Goal: Task Accomplishment & Management: Use online tool/utility

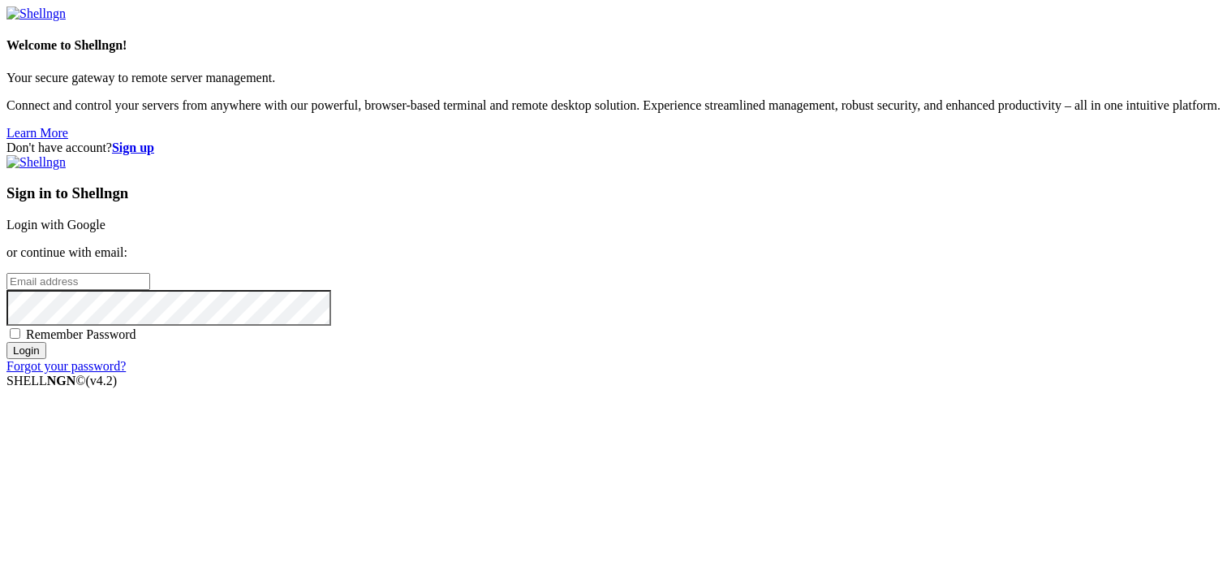
click at [106, 218] on link "Login with Google" at bounding box center [55, 225] width 99 height 14
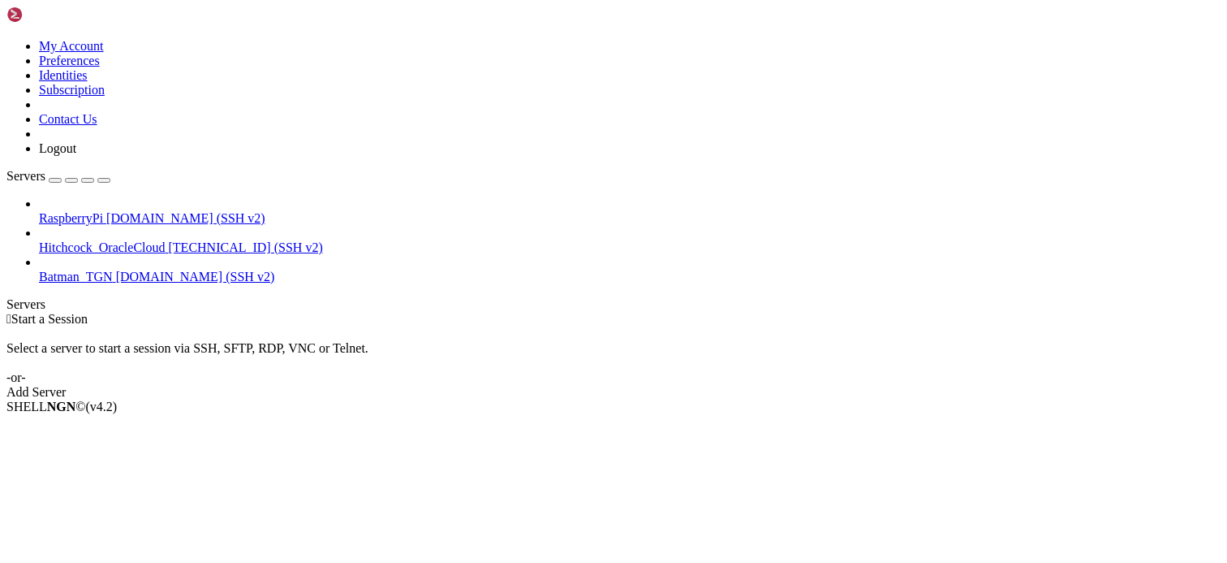
click at [103, 211] on span "RaspberryPi" at bounding box center [71, 218] width 64 height 14
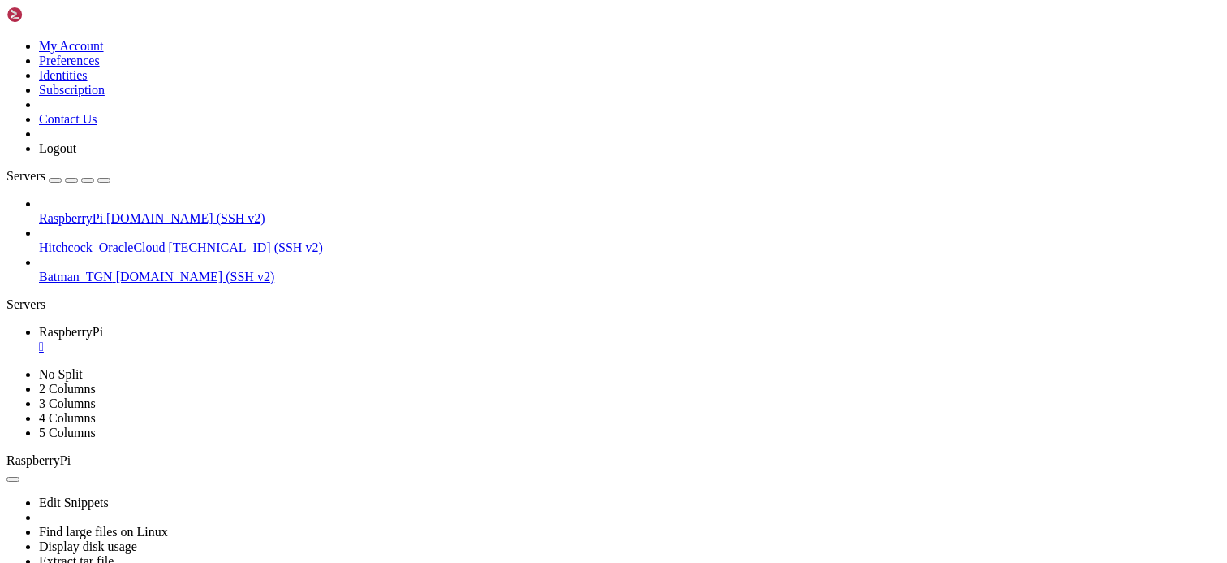
scroll to position [4457, 0]
click at [315, 325] on link "RaspberryPi " at bounding box center [630, 339] width 1182 height 29
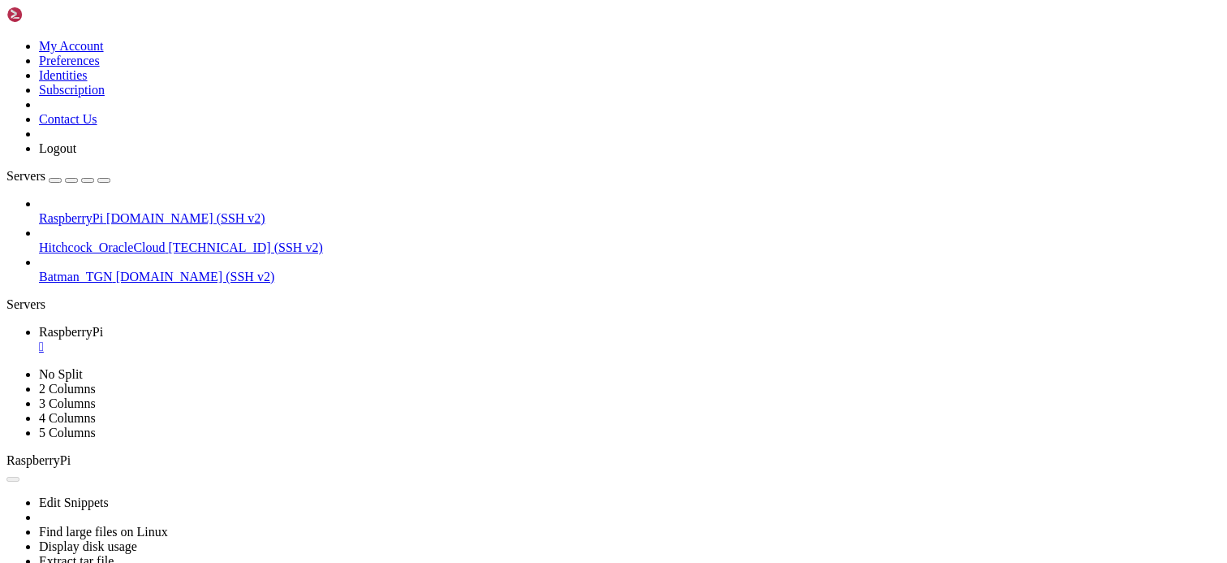
click at [308, 339] on div "" at bounding box center [630, 346] width 1182 height 15
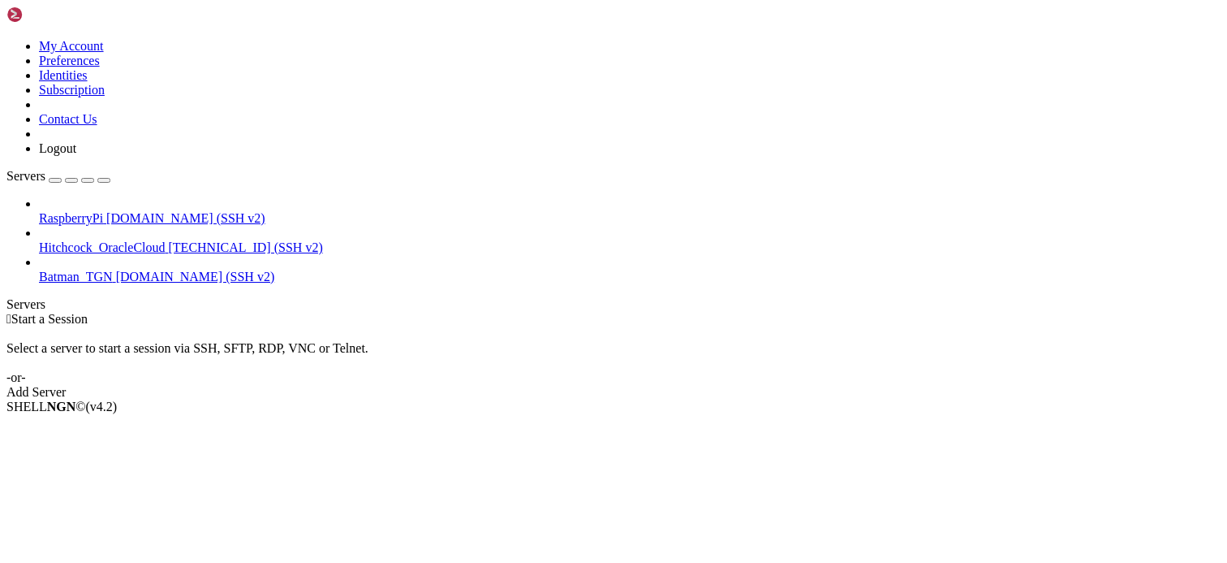
click at [169, 240] on span "[TECHNICAL_ID] (SSH v2)" at bounding box center [246, 247] width 154 height 14
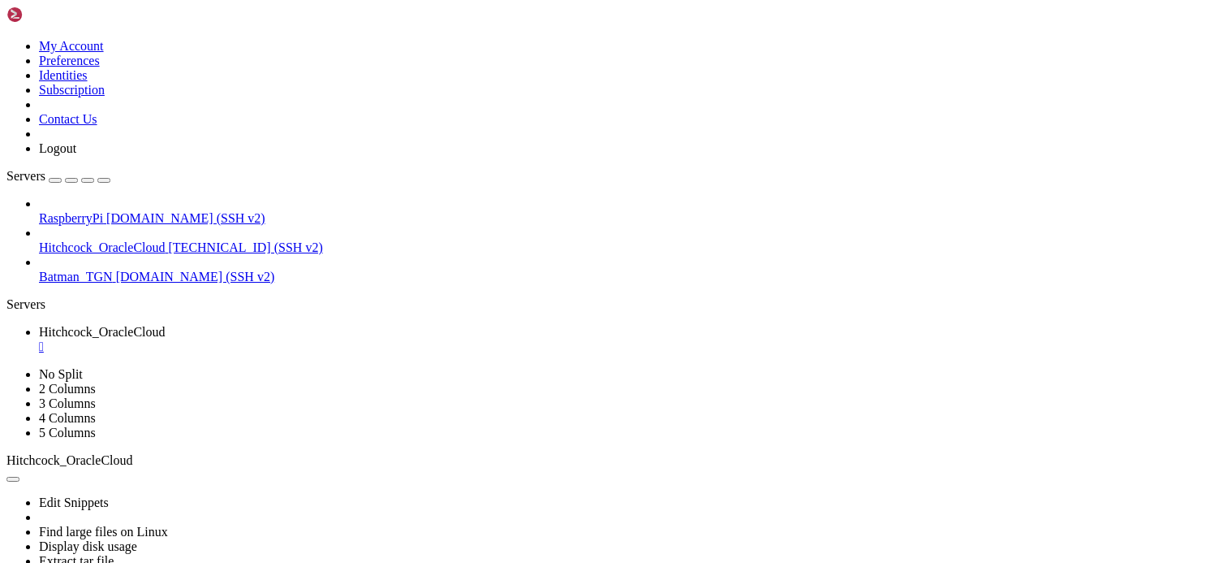
scroll to position [154, 0]
click at [347, 325] on link "Hitchcock_OracleCloud " at bounding box center [630, 339] width 1182 height 29
click at [342, 339] on div "" at bounding box center [630, 346] width 1182 height 15
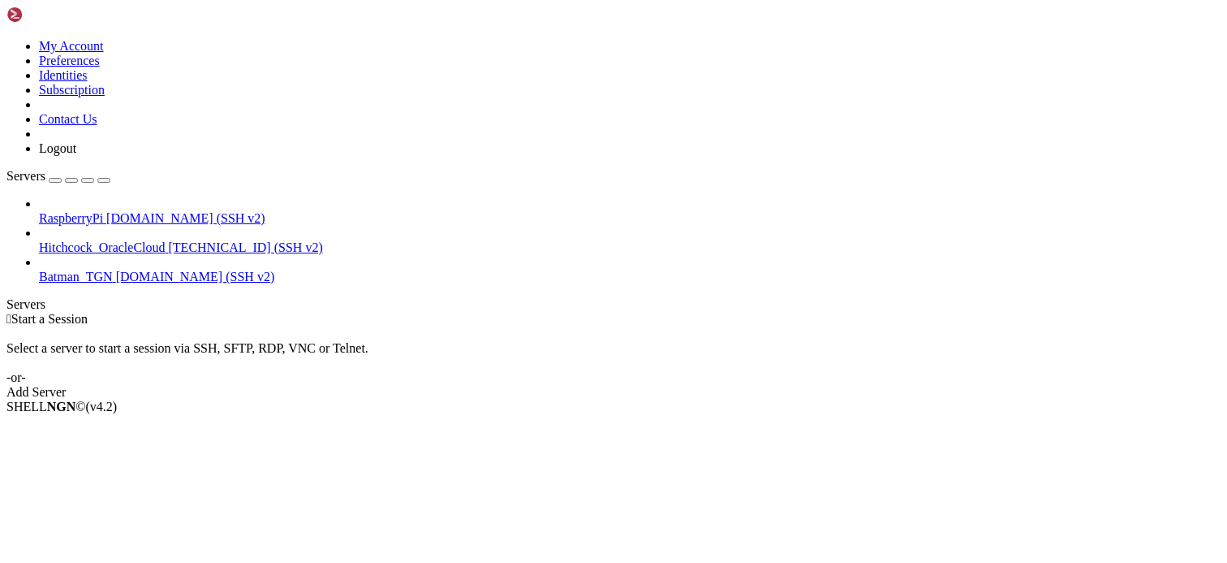
click at [968, 414] on div "SHELL NGN © (v 4.2 )" at bounding box center [613, 406] width 1214 height 15
click at [323, 326] on div "Select a server to start a session via SSH, SFTP, RDP, VNC or Telnet. -or-" at bounding box center [613, 355] width 1214 height 58
click at [420, 326] on div "Select a server to start a session via SSH, SFTP, RDP, VNC or Telnet. -or-" at bounding box center [613, 355] width 1214 height 58
click at [675, 326] on div "Select a server to start a session via SSH, SFTP, RDP, VNC or Telnet. -or-" at bounding box center [613, 355] width 1214 height 58
